Goal: Navigation & Orientation: Find specific page/section

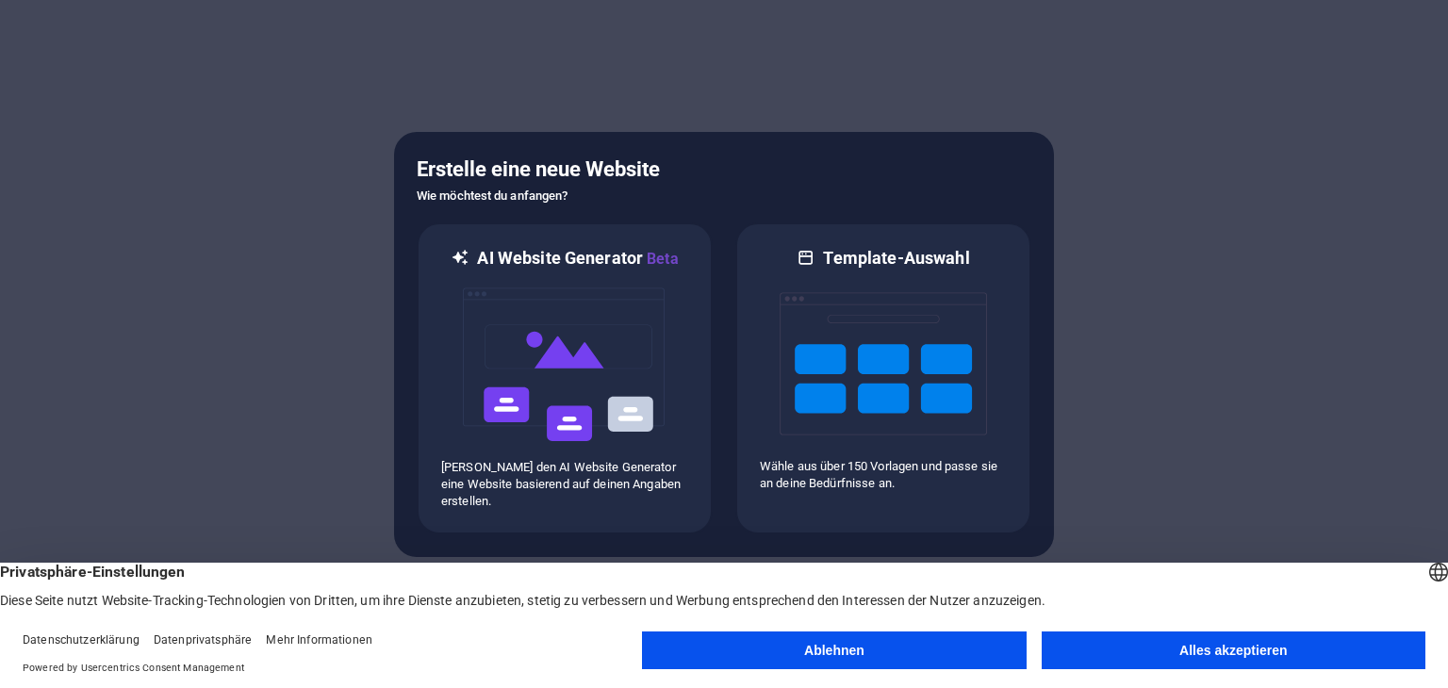
click at [804, 645] on button "Ablehnen" at bounding box center [834, 651] width 384 height 38
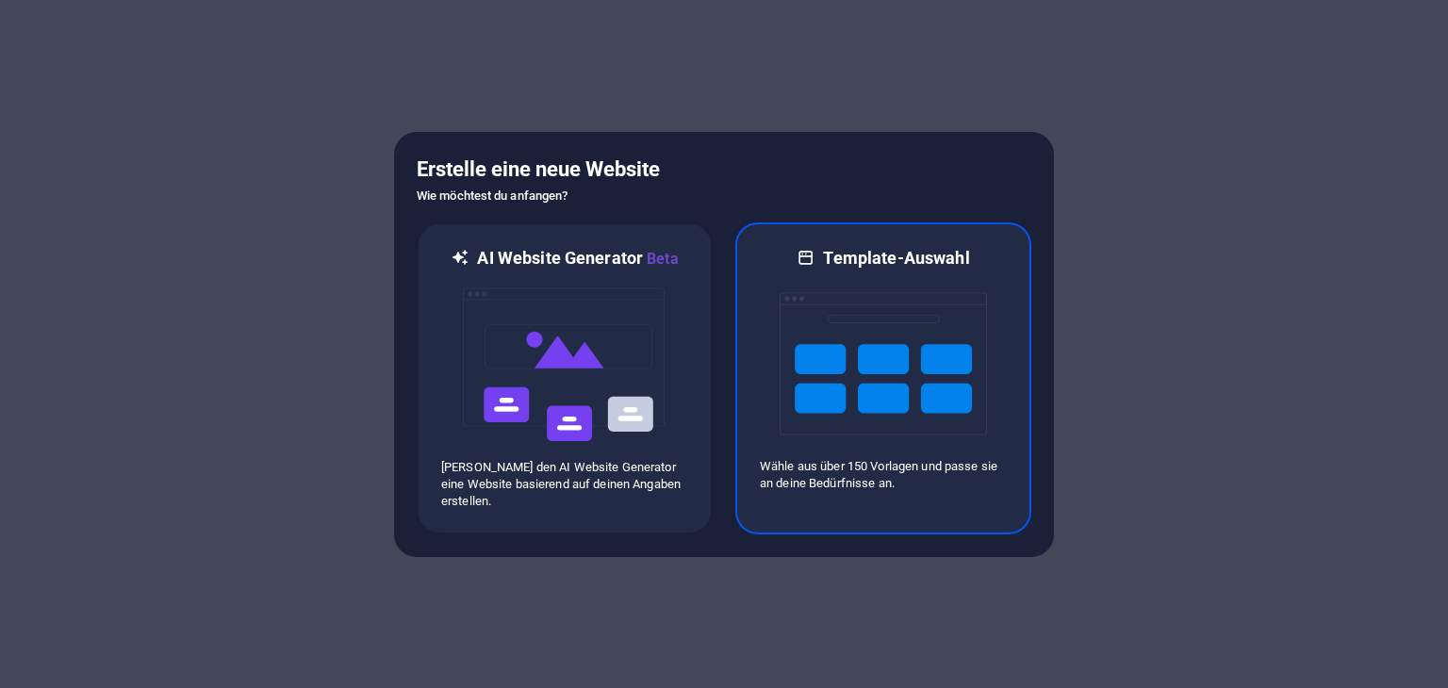
click at [872, 340] on img at bounding box center [883, 364] width 207 height 189
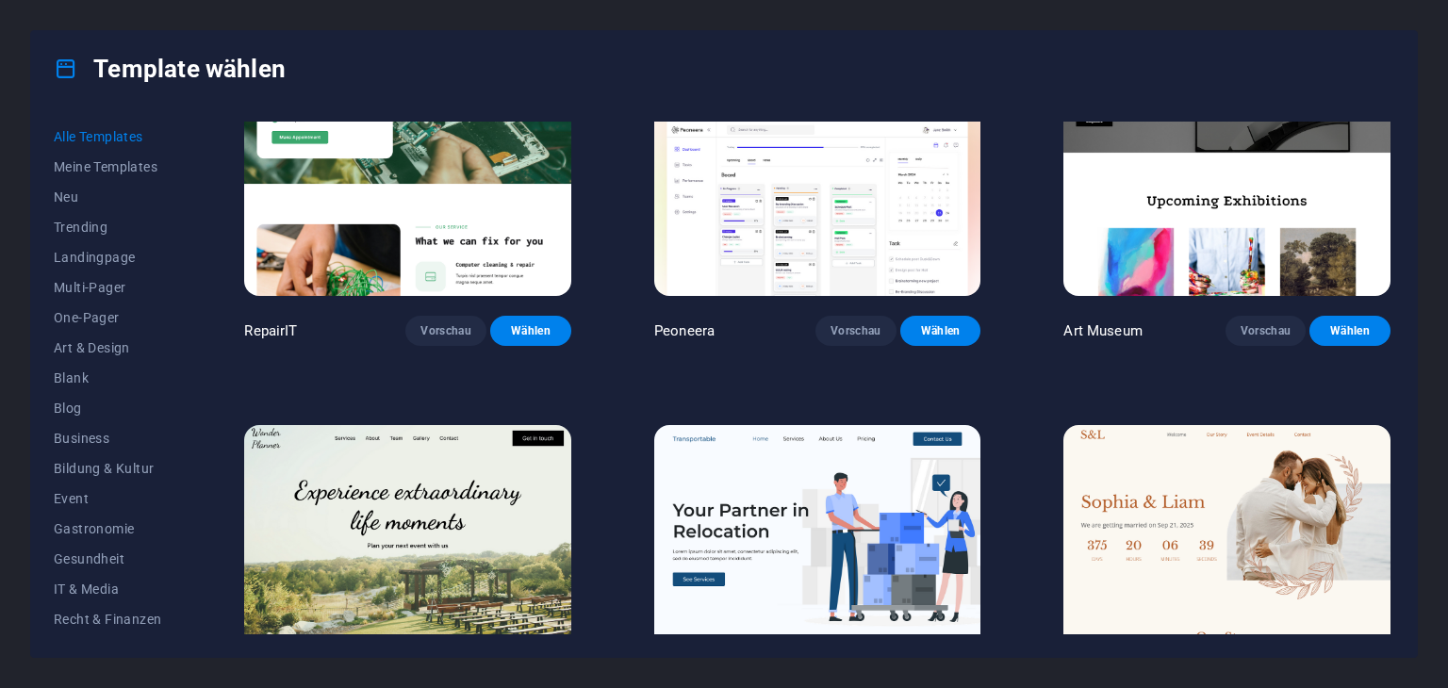
scroll to position [572, 0]
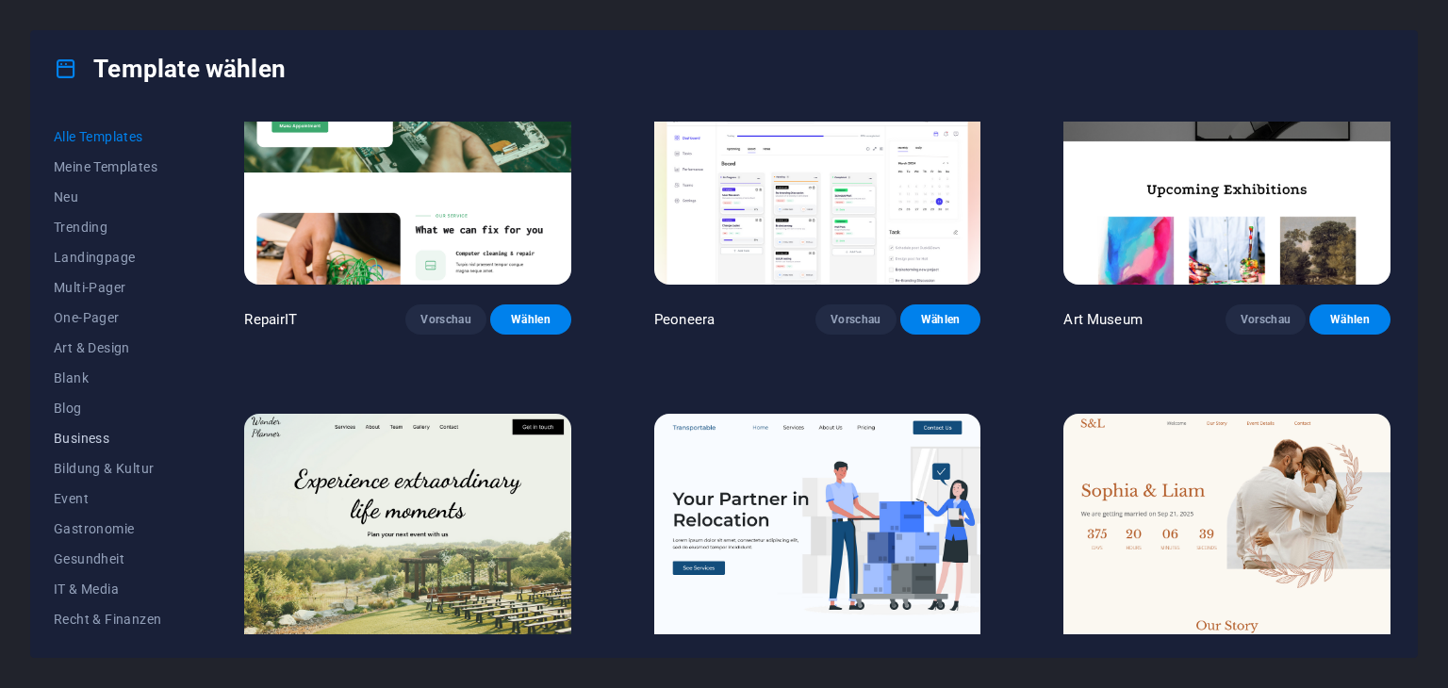
click at [77, 436] on span "Business" at bounding box center [107, 438] width 107 height 15
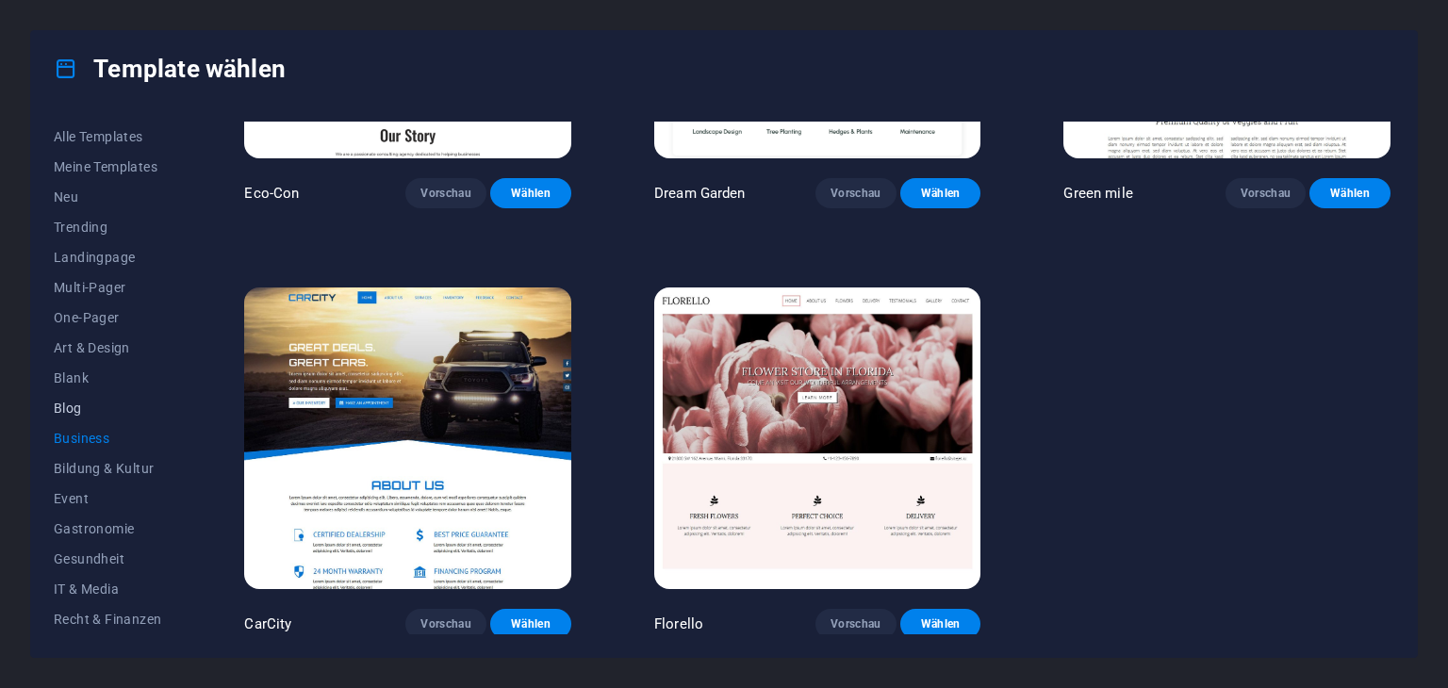
click at [74, 409] on span "Blog" at bounding box center [107, 408] width 107 height 15
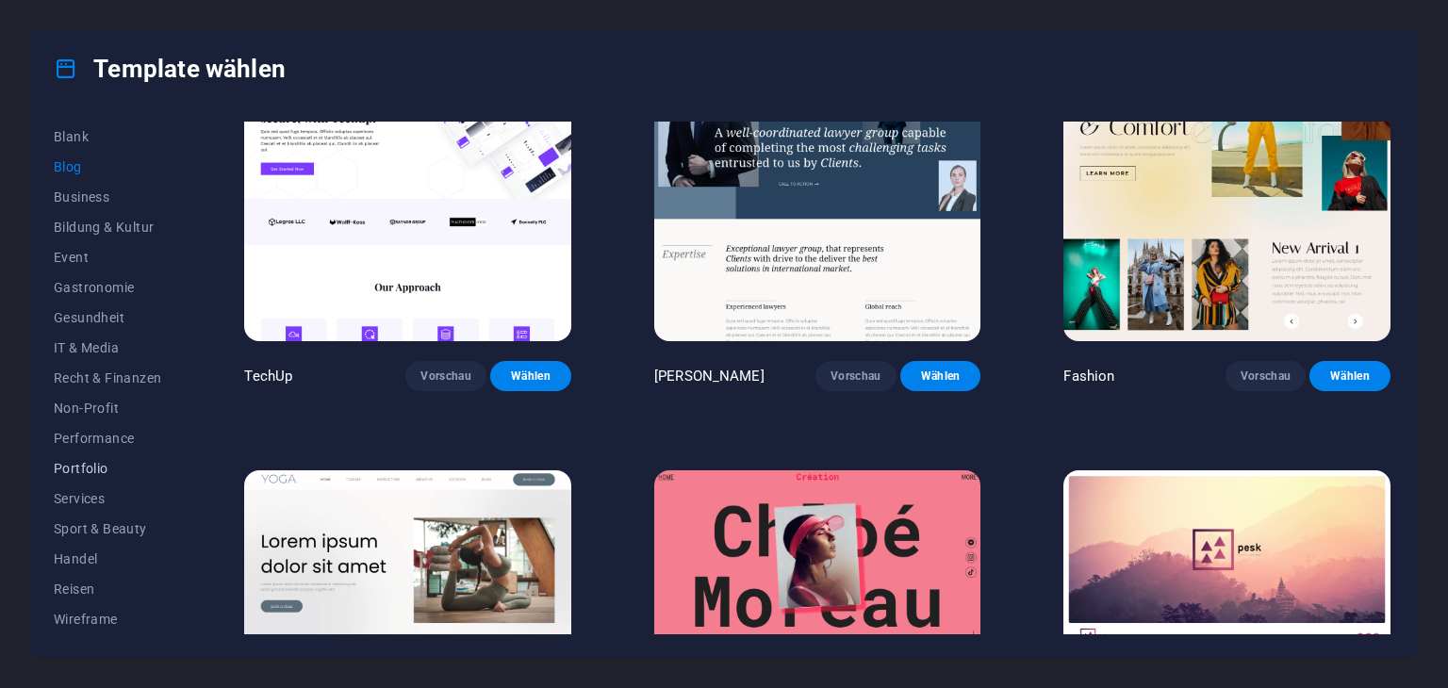
scroll to position [0, 0]
click at [73, 189] on span "Neu" at bounding box center [107, 196] width 107 height 15
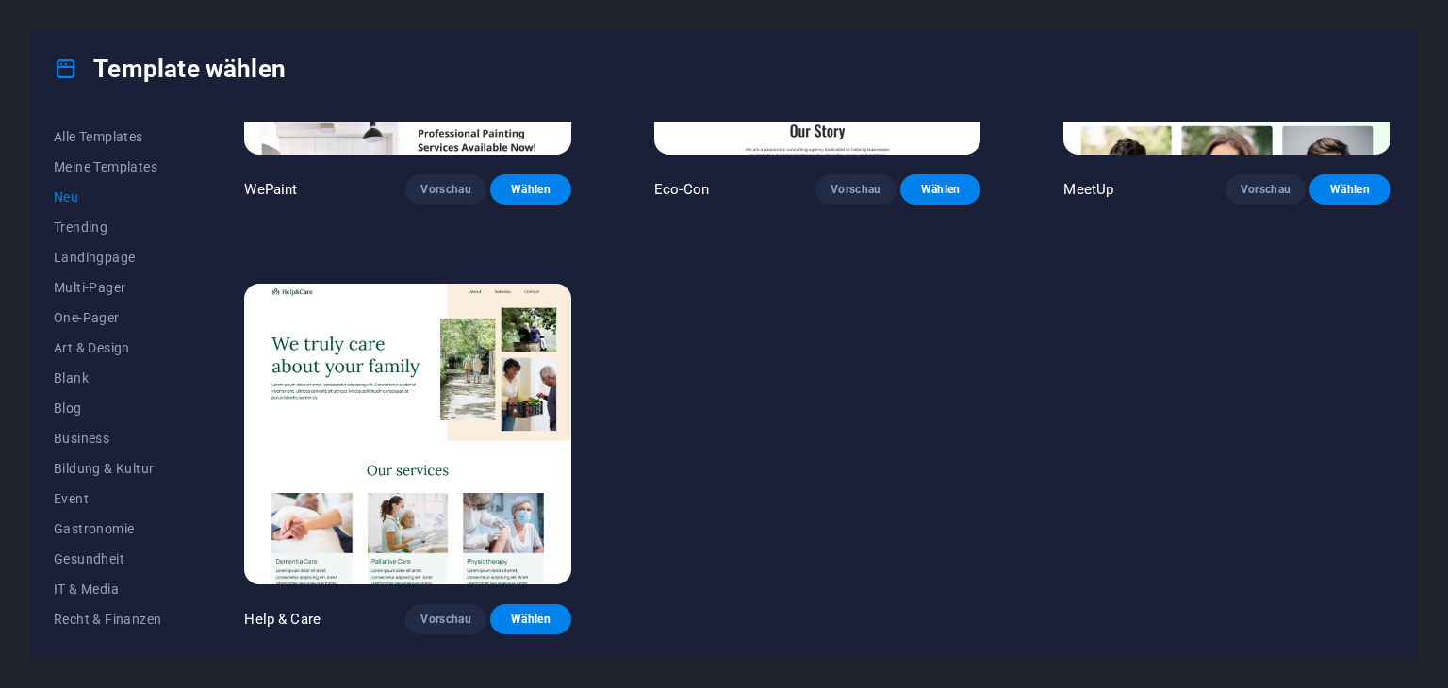
scroll to position [1553, 0]
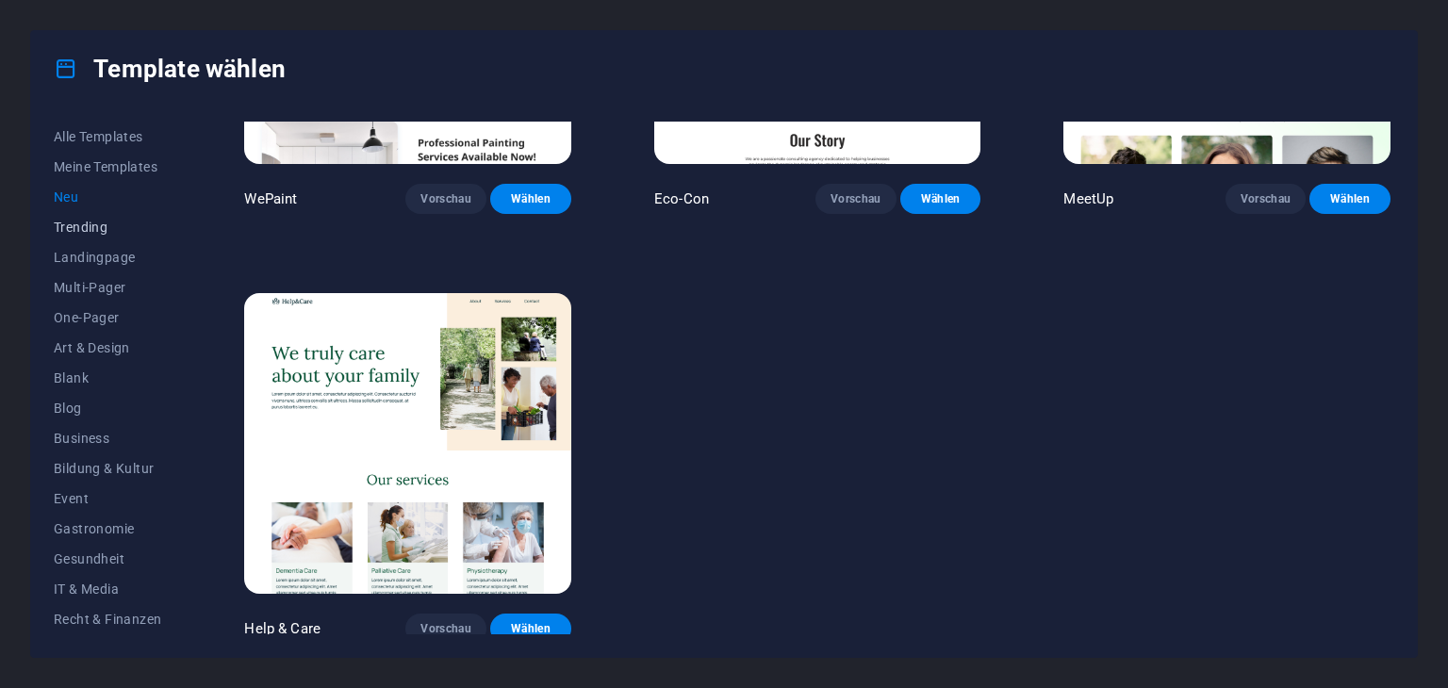
click at [79, 220] on span "Trending" at bounding box center [107, 227] width 107 height 15
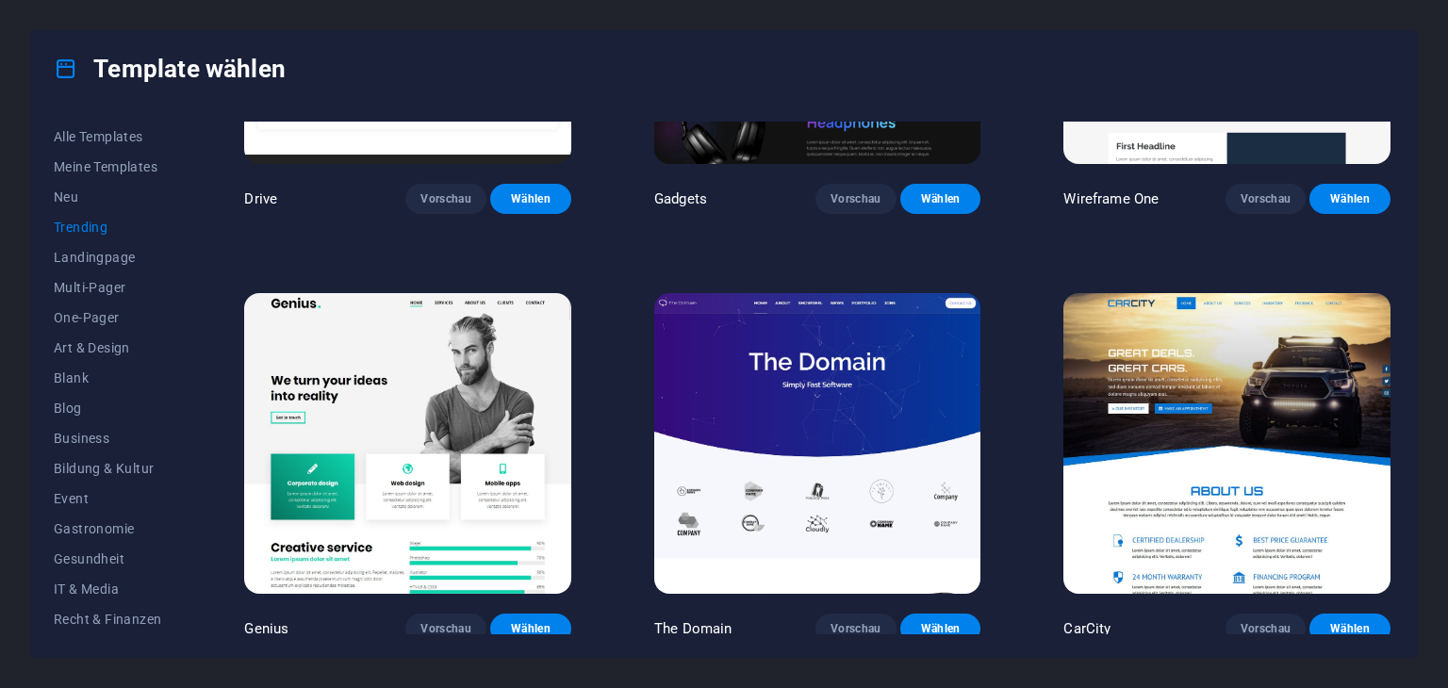
scroll to position [1981, 0]
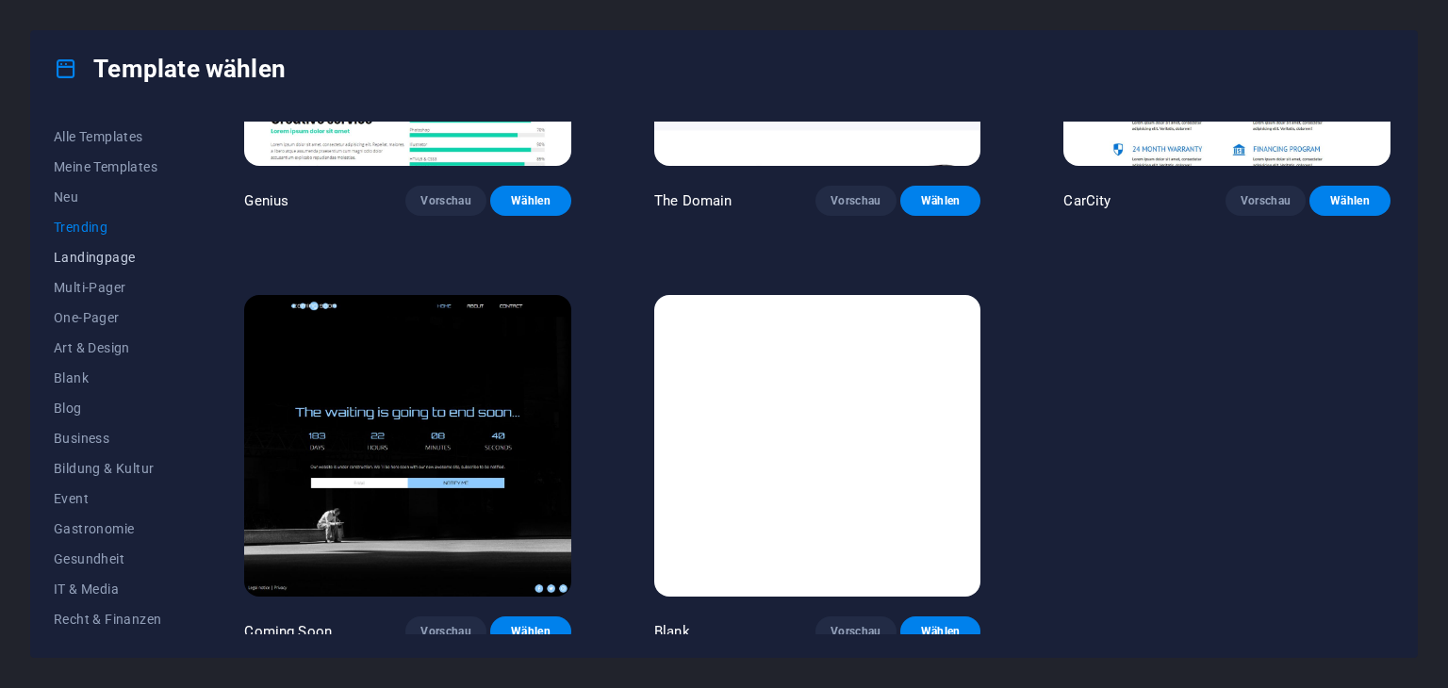
click at [83, 255] on span "Landingpage" at bounding box center [107, 257] width 107 height 15
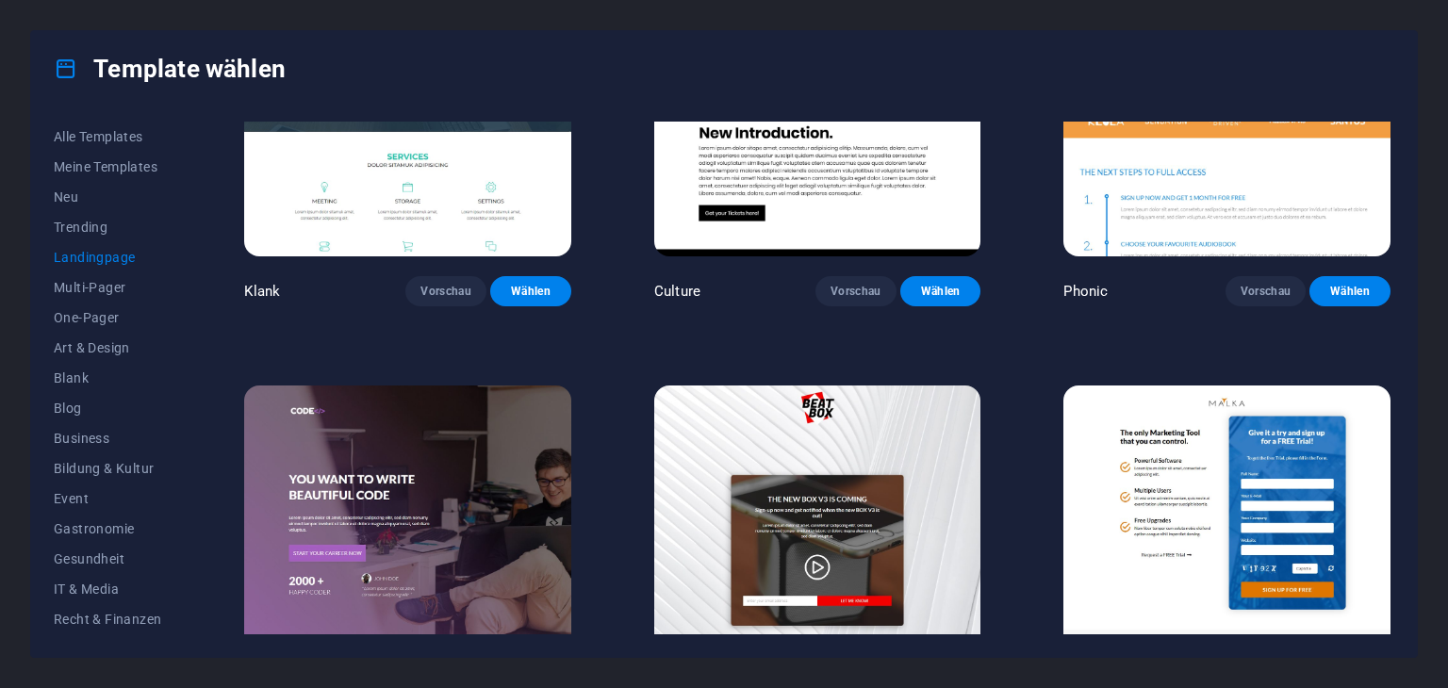
scroll to position [0, 0]
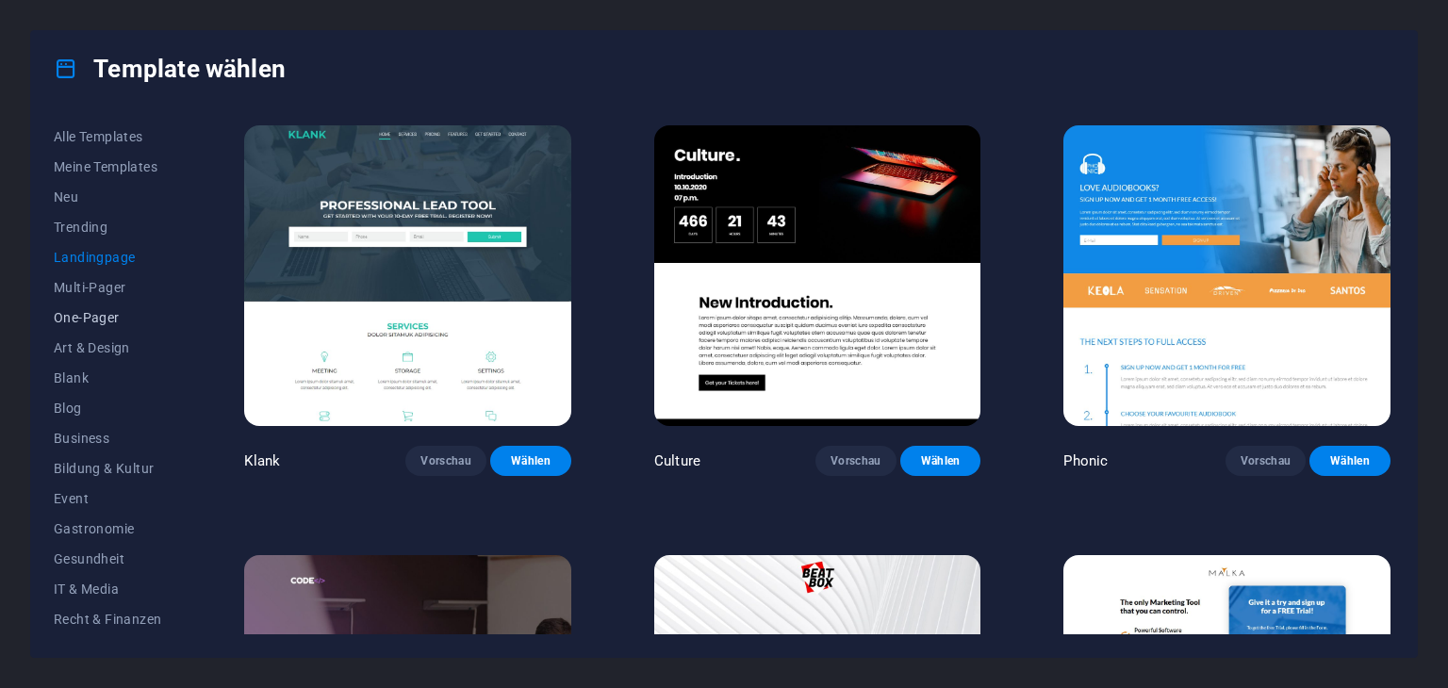
click at [89, 306] on button "One-Pager" at bounding box center [107, 318] width 107 height 30
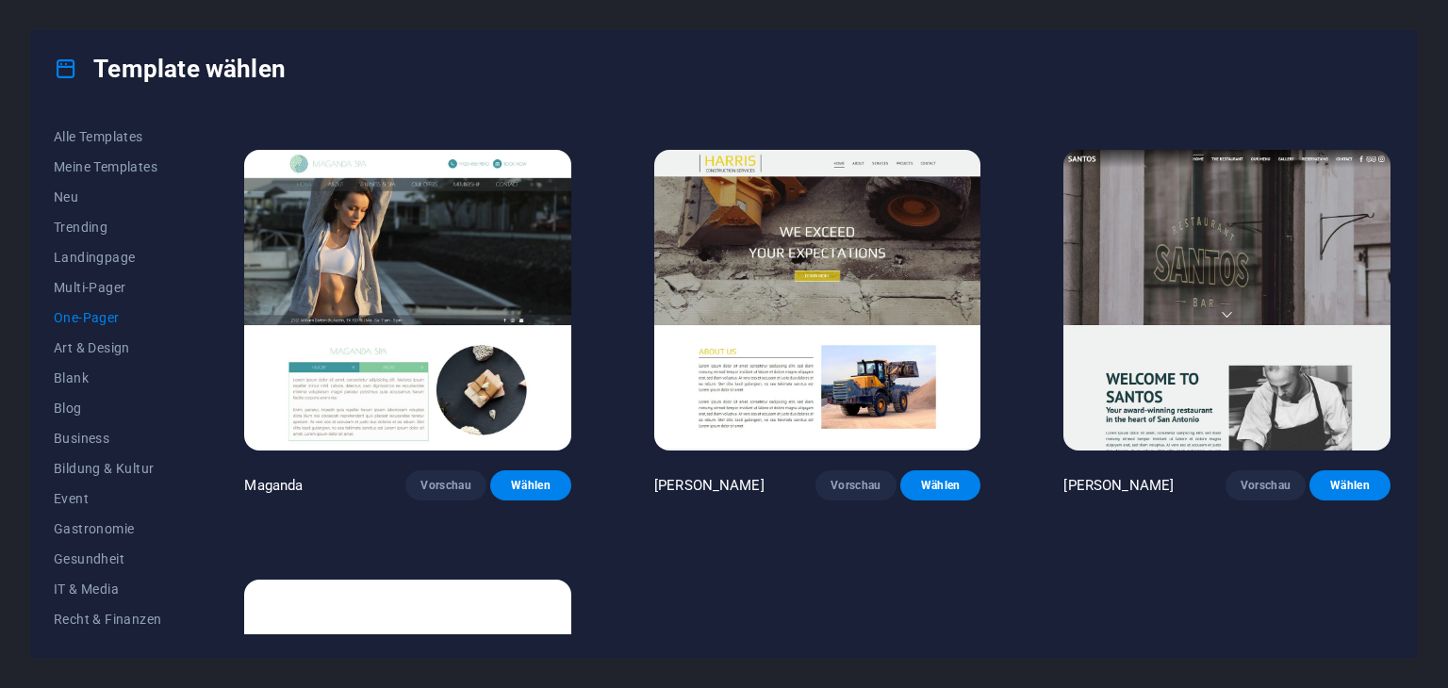
scroll to position [9690, 0]
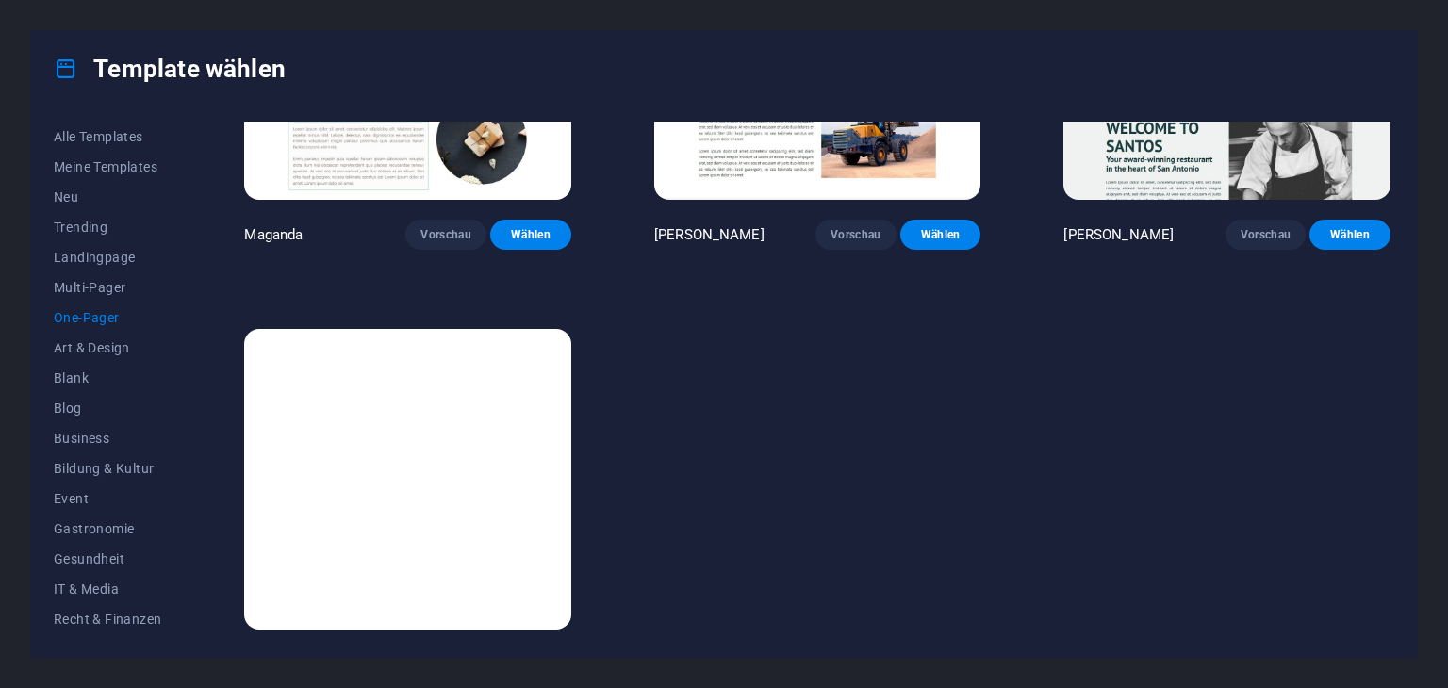
click at [535, 657] on span "Wählen" at bounding box center [530, 664] width 51 height 15
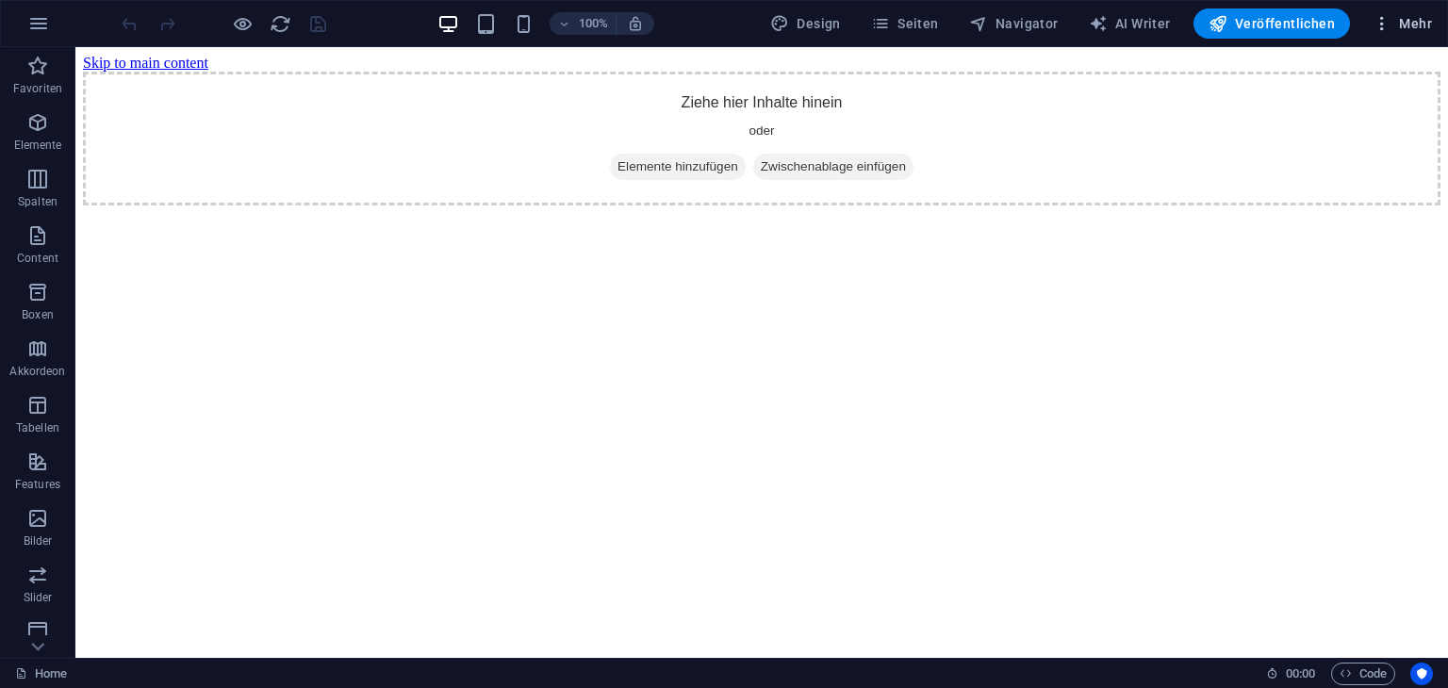
click at [1399, 35] on button "Mehr" at bounding box center [1402, 23] width 74 height 30
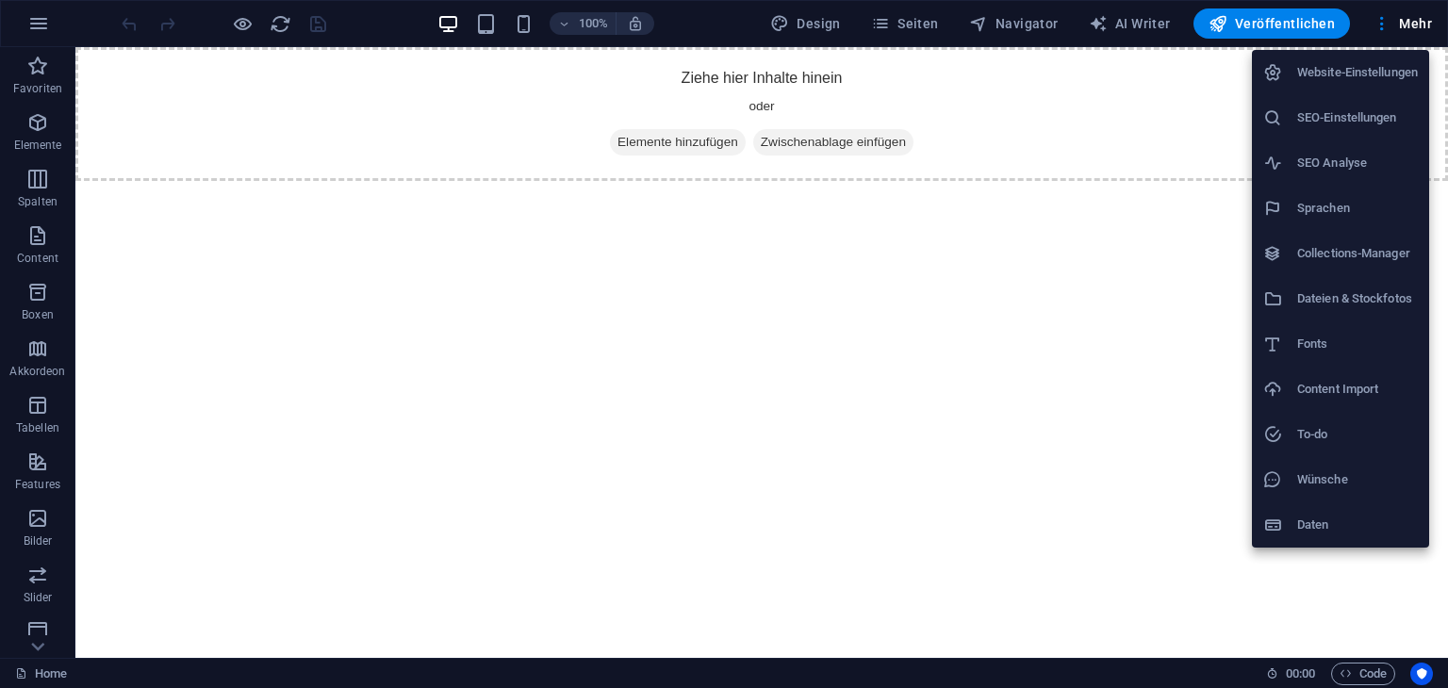
click at [1391, 70] on h6 "Website-Einstellungen" at bounding box center [1357, 72] width 121 height 23
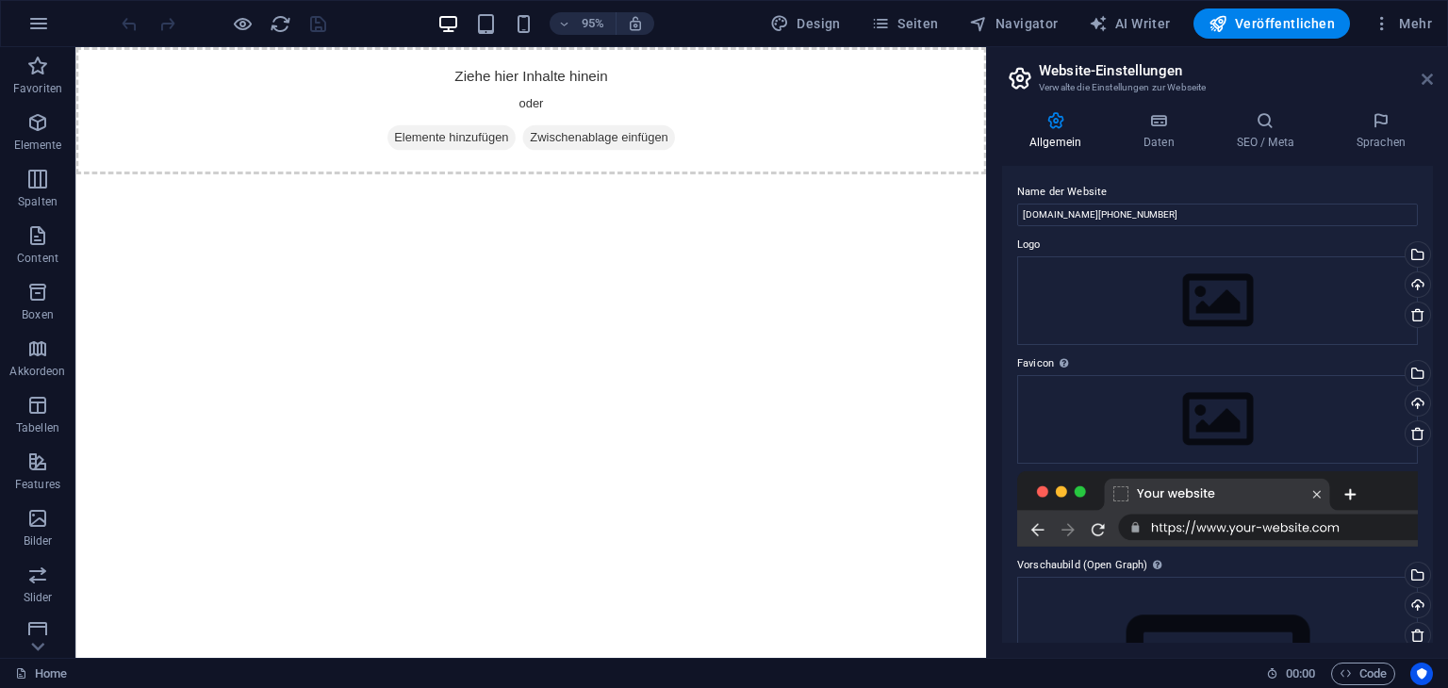
click at [1425, 79] on icon at bounding box center [1427, 79] width 11 height 15
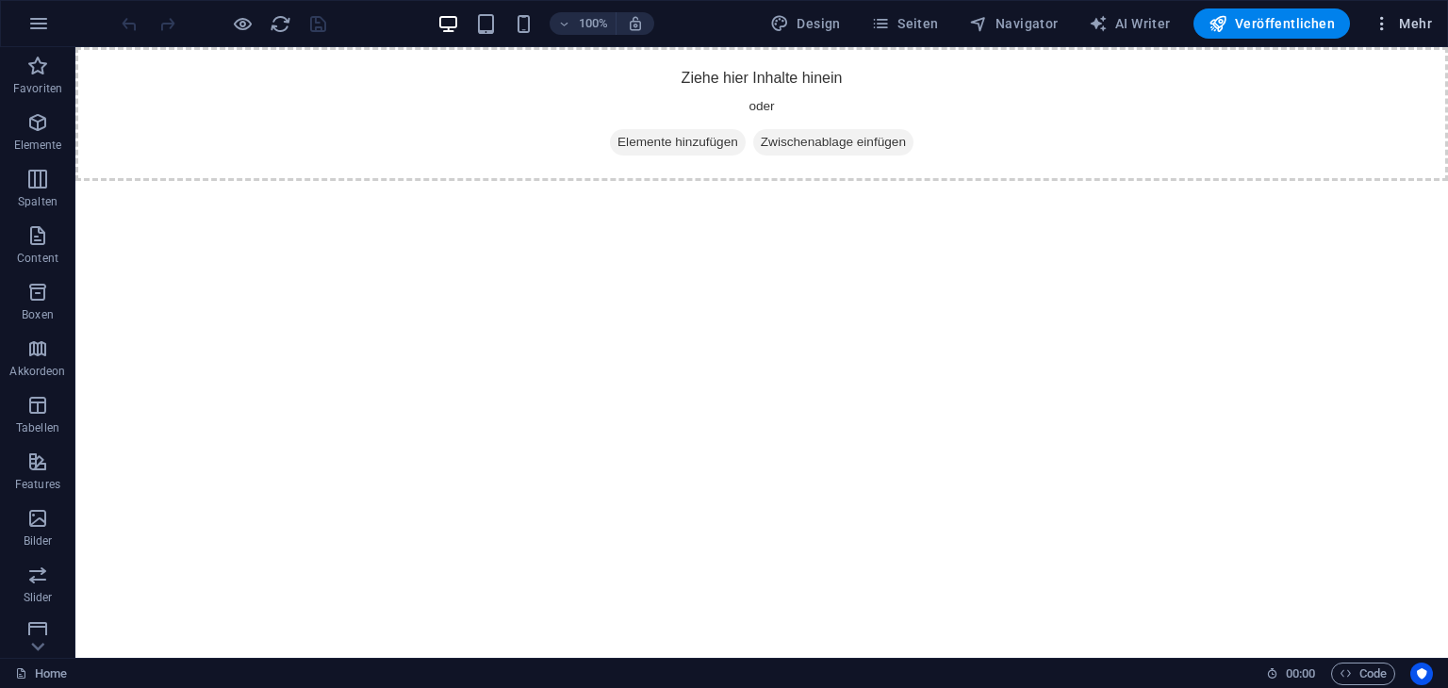
click at [1419, 14] on span "Mehr" at bounding box center [1402, 23] width 59 height 19
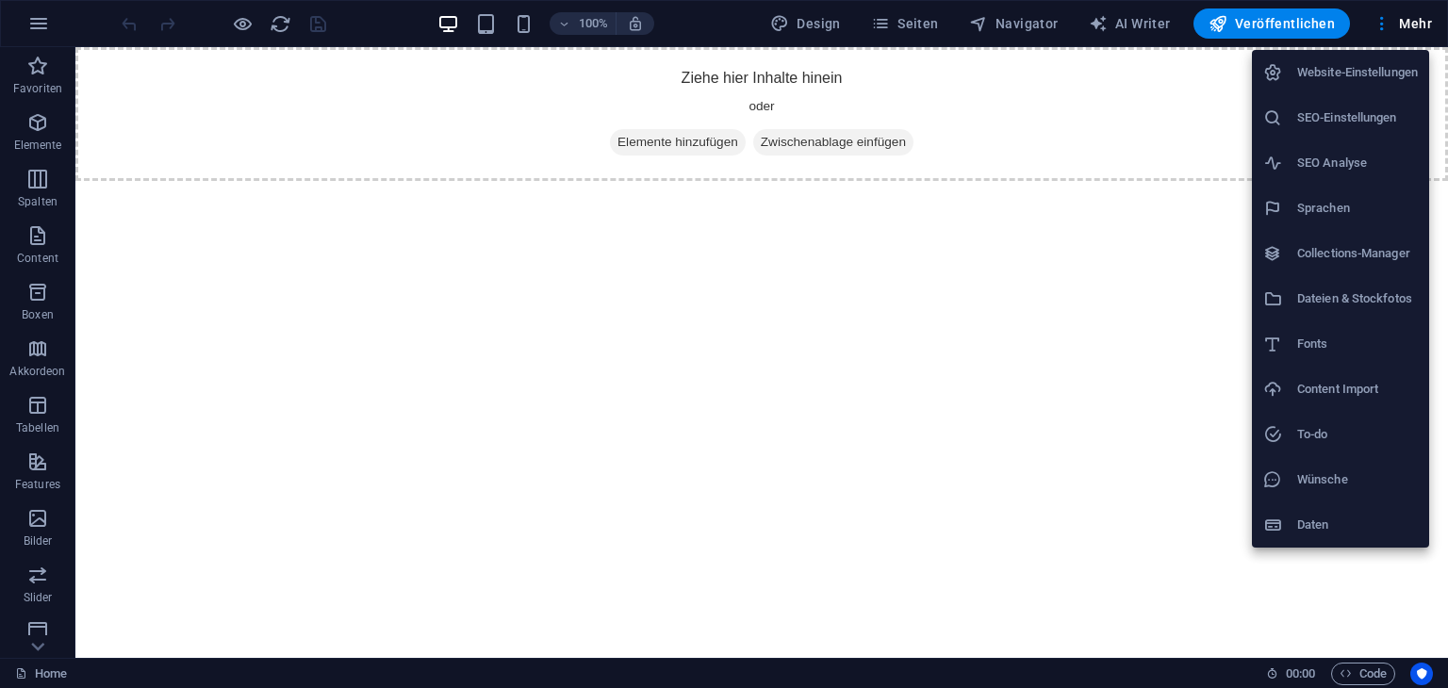
click at [1354, 70] on h6 "Website-Einstellungen" at bounding box center [1357, 72] width 121 height 23
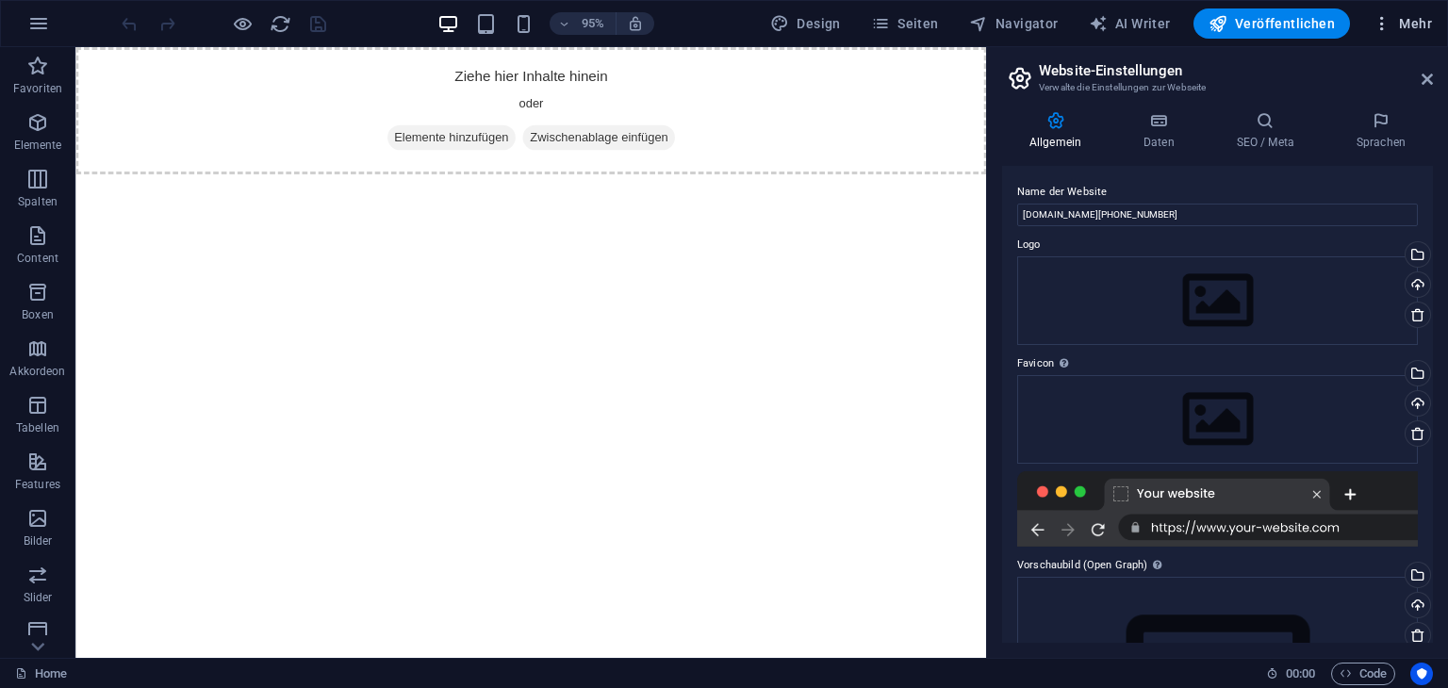
click at [1414, 23] on span "Mehr" at bounding box center [1402, 23] width 59 height 19
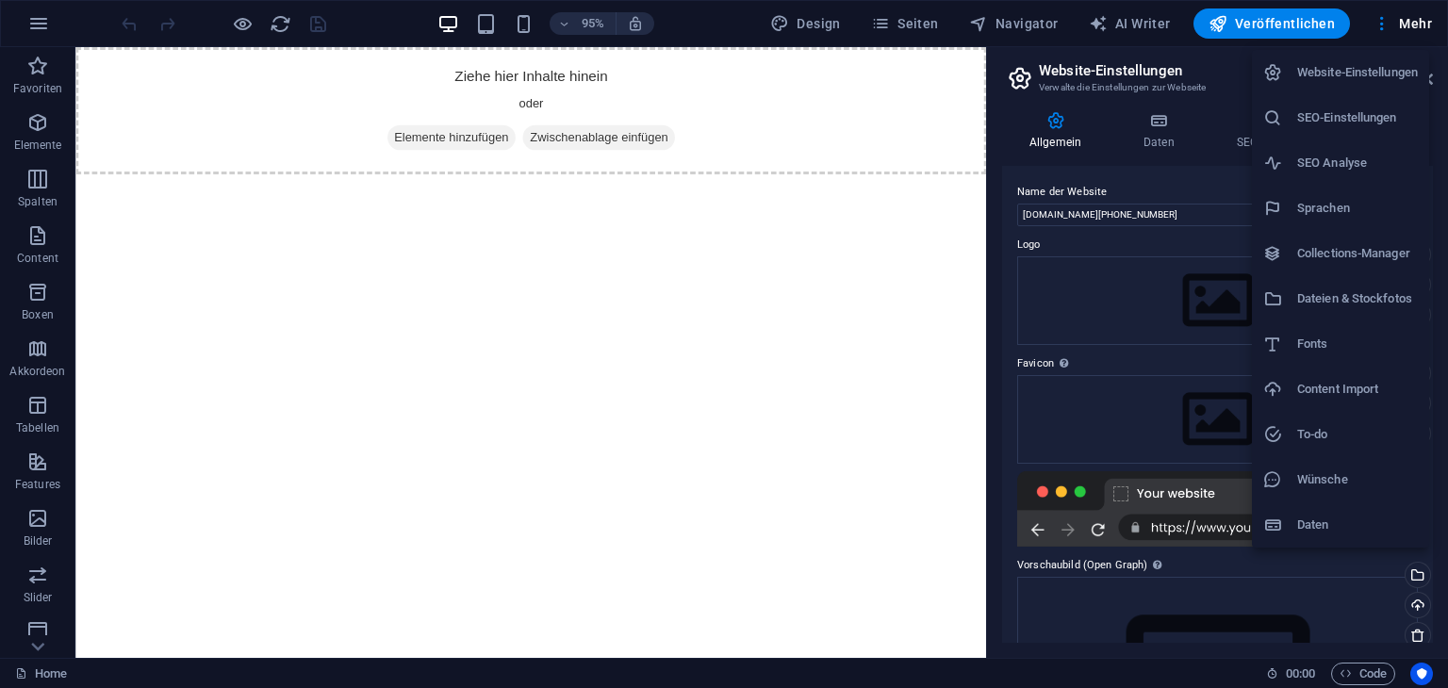
click at [1409, 30] on div at bounding box center [724, 344] width 1448 height 688
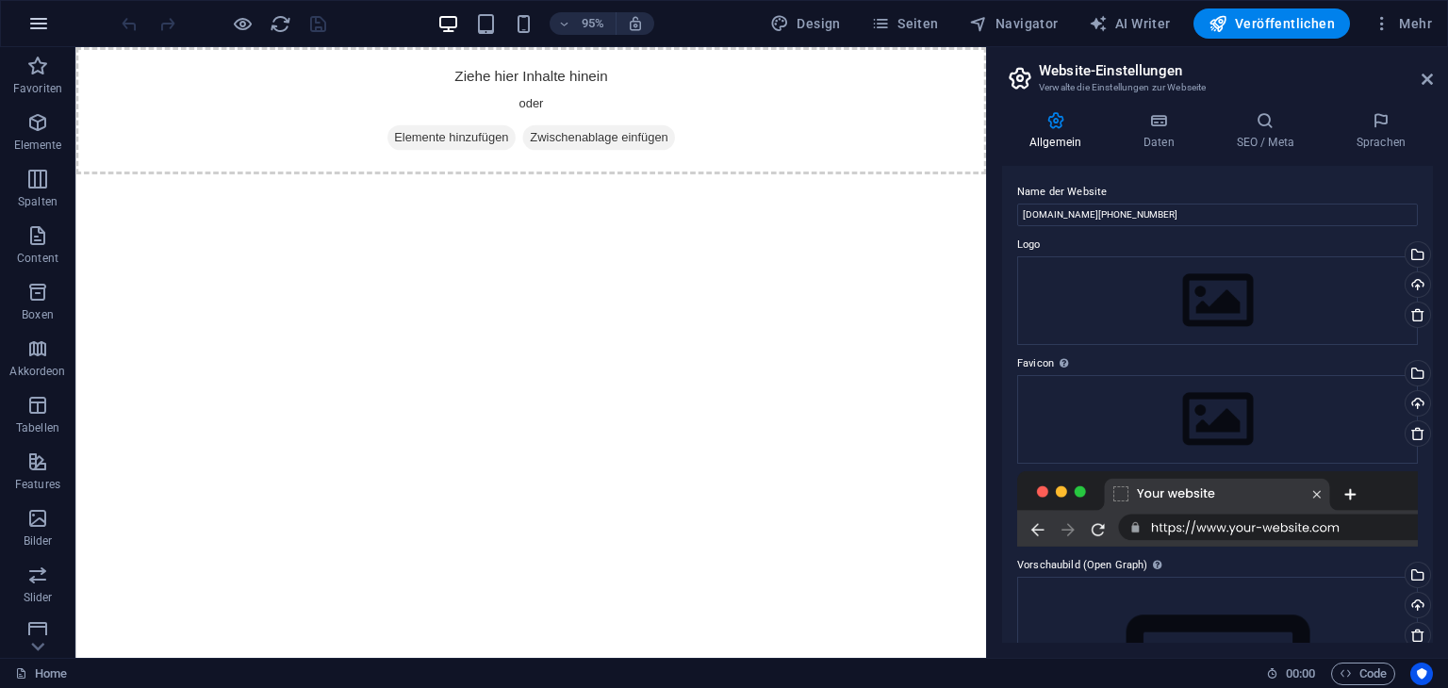
click at [40, 27] on icon "button" at bounding box center [38, 23] width 23 height 23
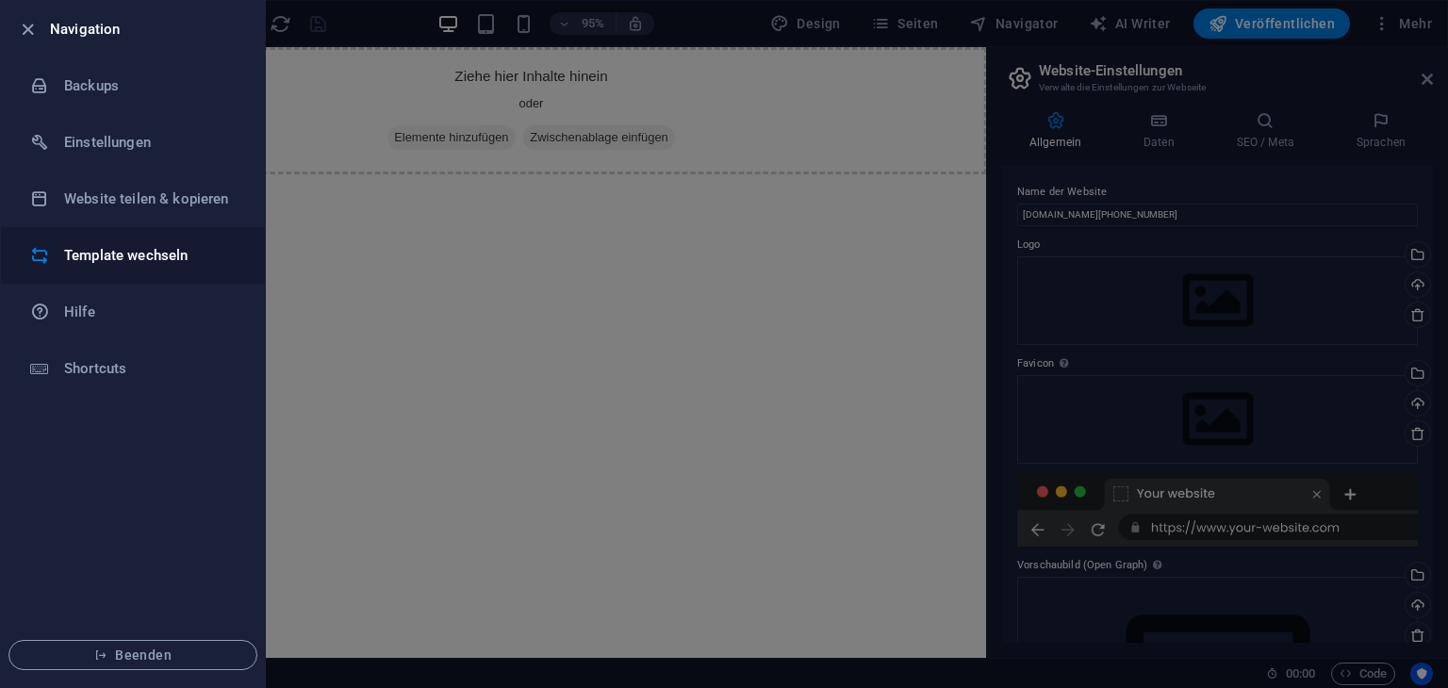
click at [73, 239] on li "Template wechseln" at bounding box center [133, 255] width 264 height 57
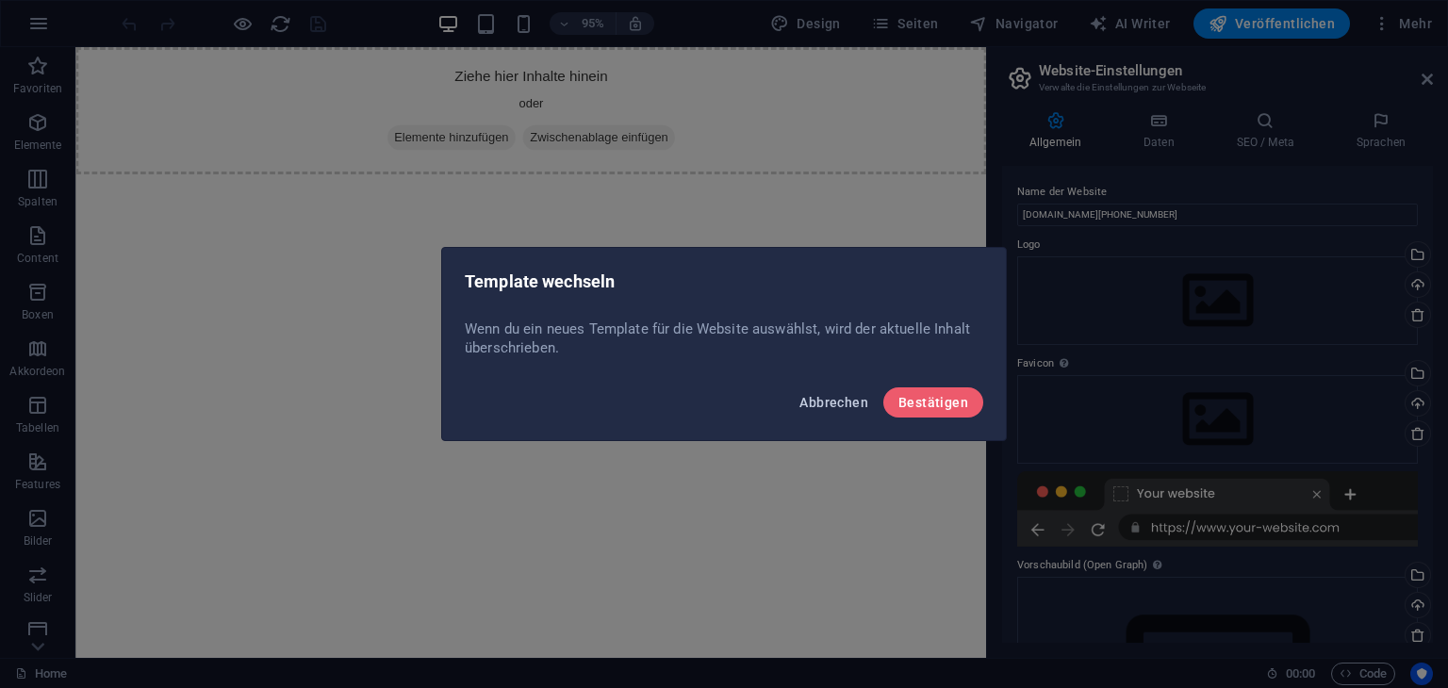
click at [818, 407] on span "Abbrechen" at bounding box center [833, 402] width 69 height 15
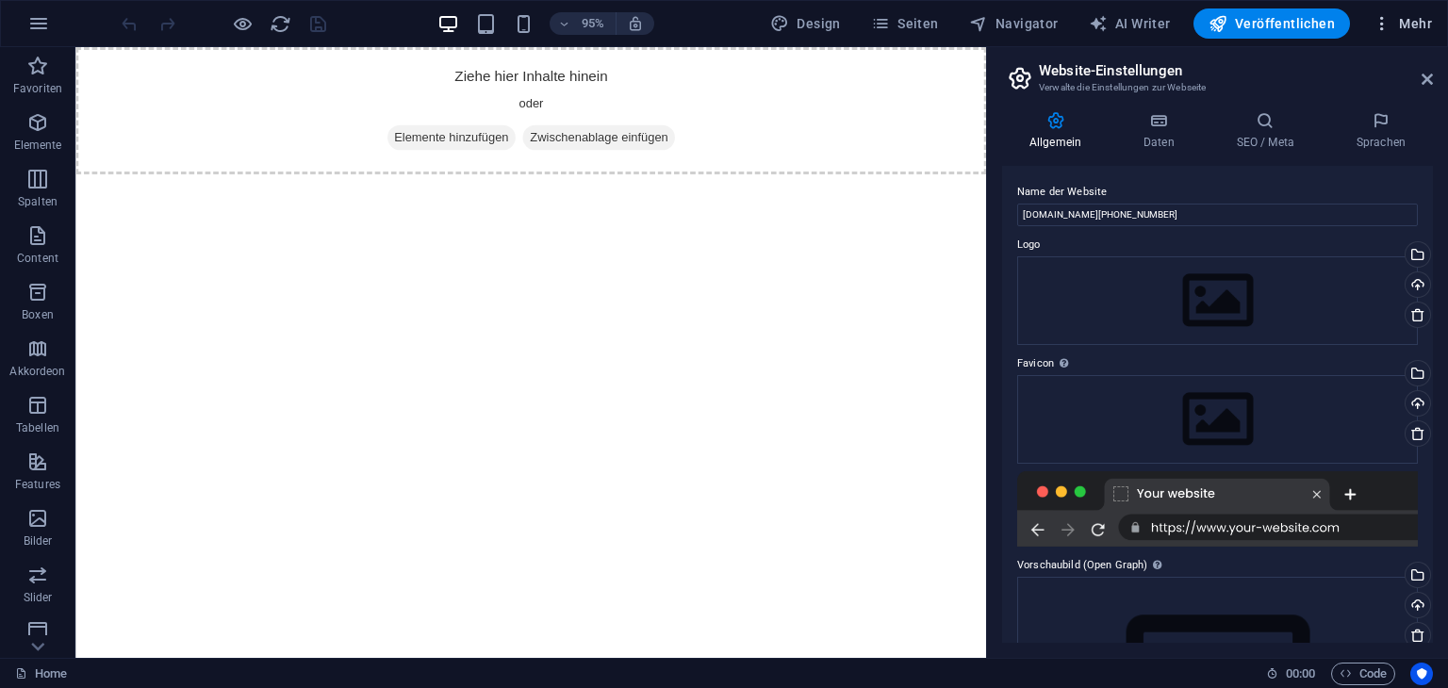
click at [1411, 22] on span "Mehr" at bounding box center [1402, 23] width 59 height 19
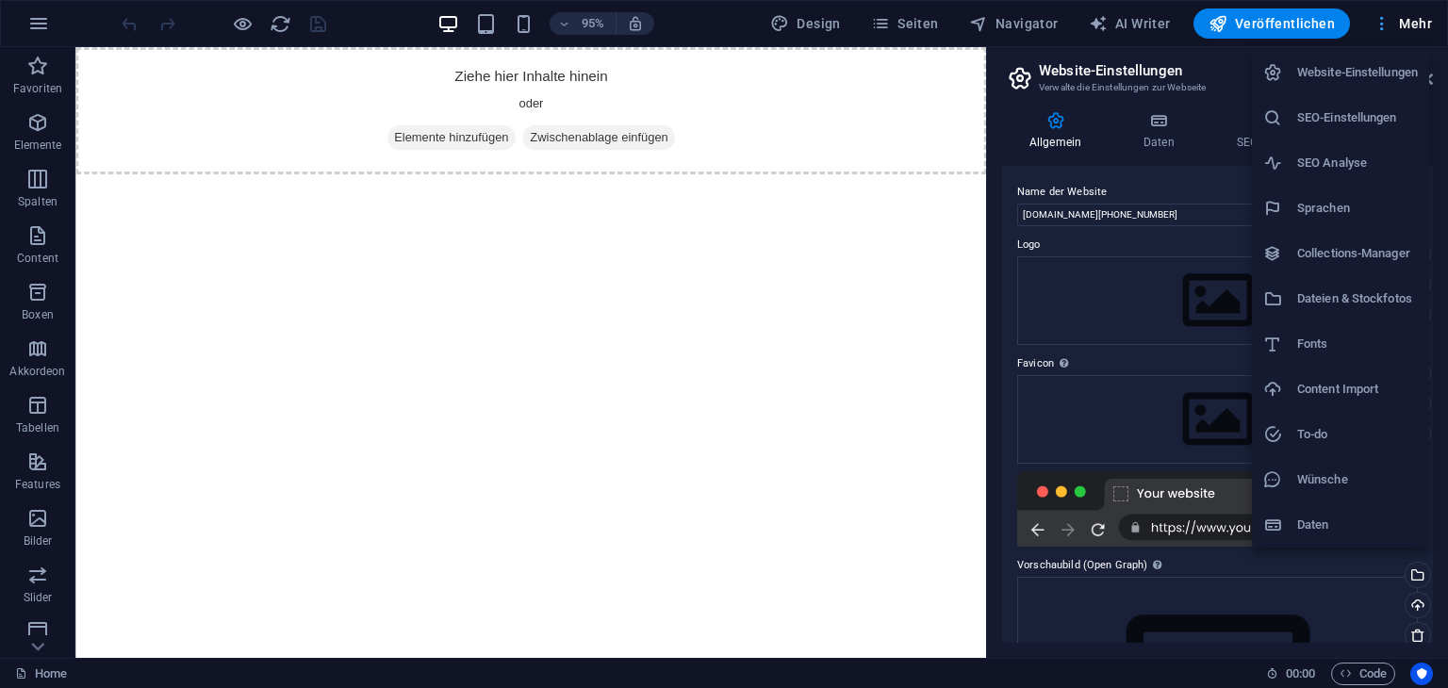
click at [1411, 22] on div at bounding box center [724, 344] width 1448 height 688
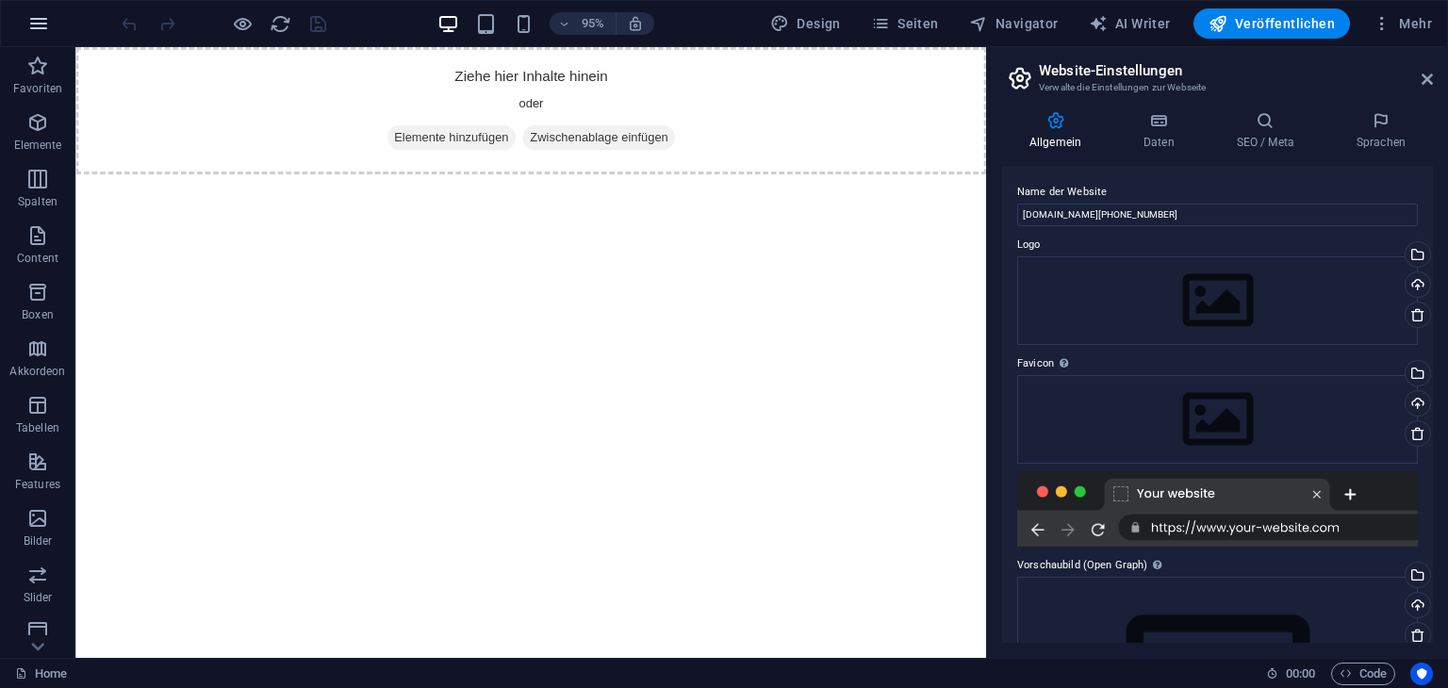
click at [30, 19] on icon "button" at bounding box center [38, 23] width 23 height 23
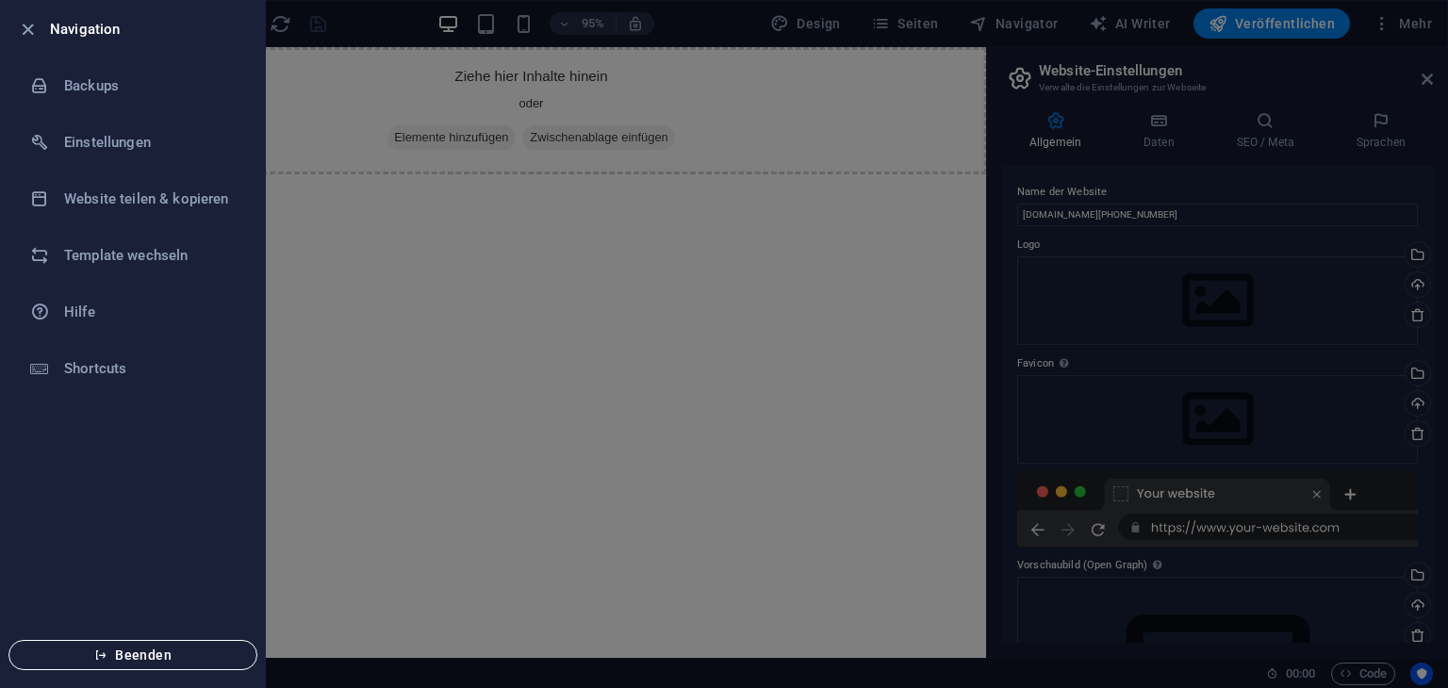
click at [125, 650] on span "Beenden" at bounding box center [133, 655] width 217 height 15
